Goal: Navigation & Orientation: Go to known website

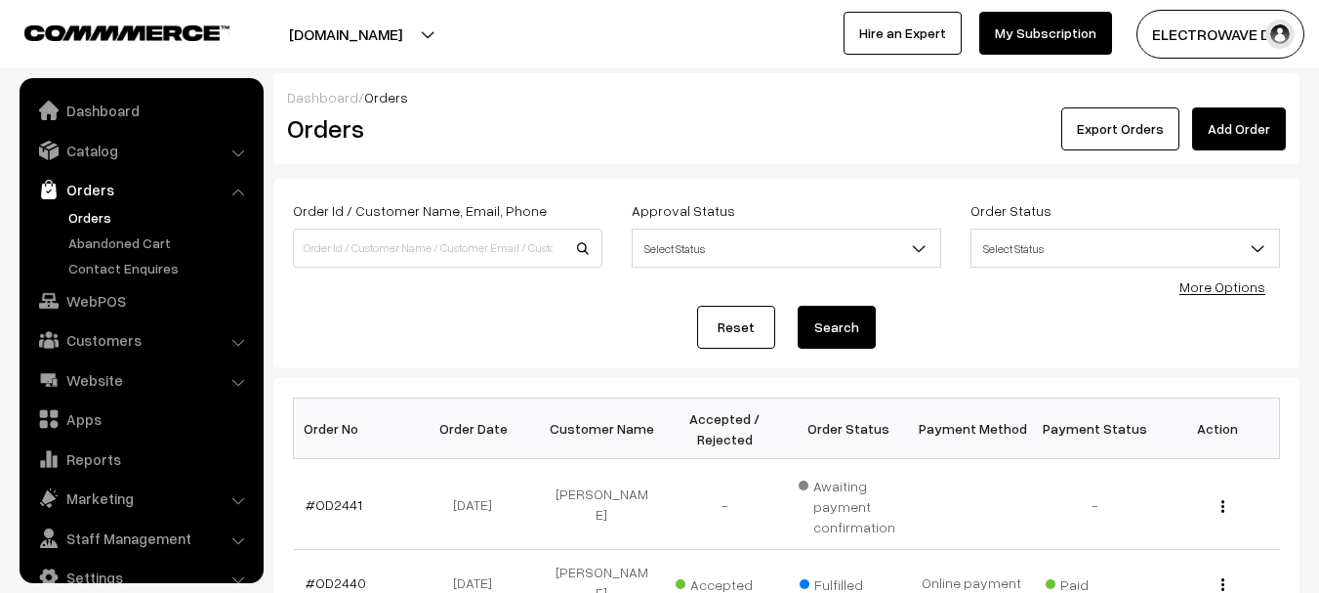
scroll to position [31, 0]
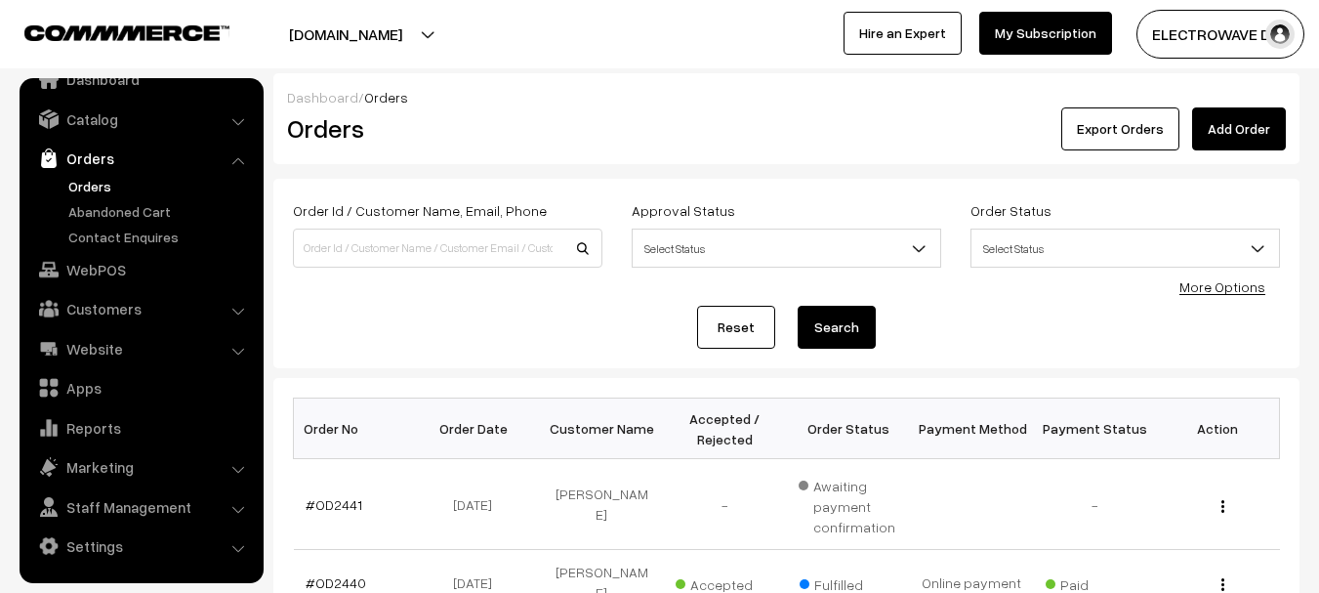
click at [62, 189] on ul "Orders" at bounding box center [141, 211] width 234 height 71
click at [100, 187] on link "Orders" at bounding box center [159, 186] width 193 height 21
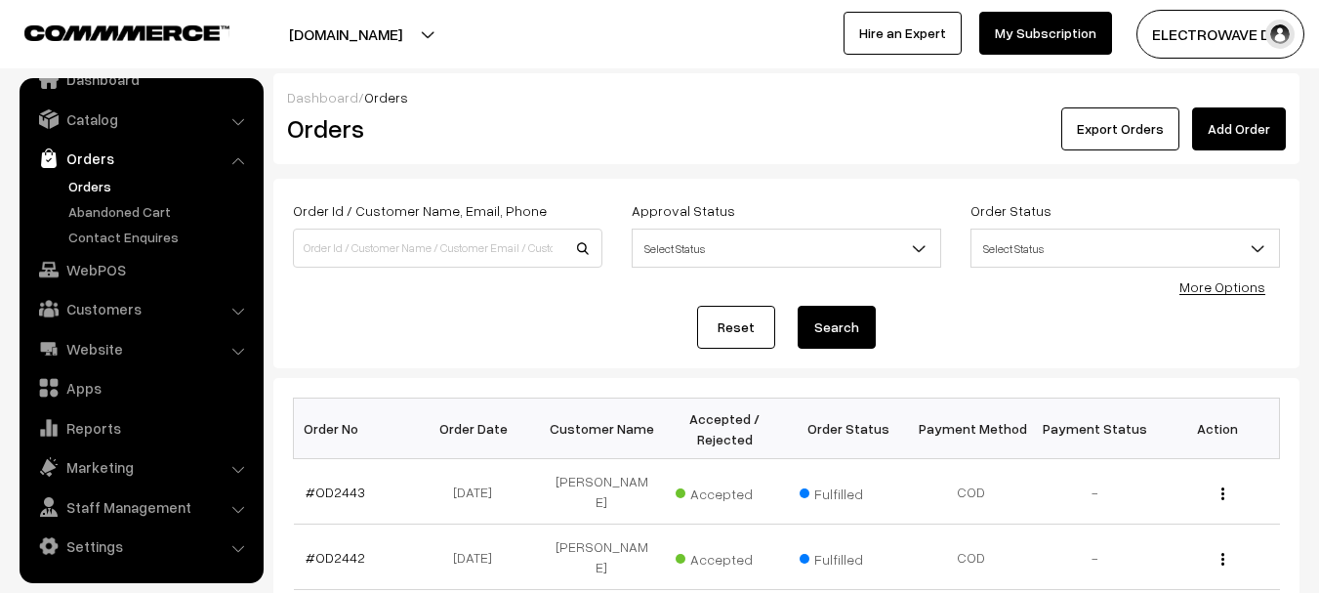
drag, startPoint x: 358, startPoint y: 31, endPoint x: 344, endPoint y: 84, distance: 54.7
click at [358, 41] on button "[DOMAIN_NAME]" at bounding box center [346, 34] width 250 height 49
drag, startPoint x: 333, startPoint y: 102, endPoint x: 333, endPoint y: 86, distance: 15.6
click at [333, 100] on link "Go to Website" at bounding box center [360, 94] width 156 height 43
click at [95, 176] on link "Orders" at bounding box center [159, 186] width 193 height 21
